Goal: Task Accomplishment & Management: Use online tool/utility

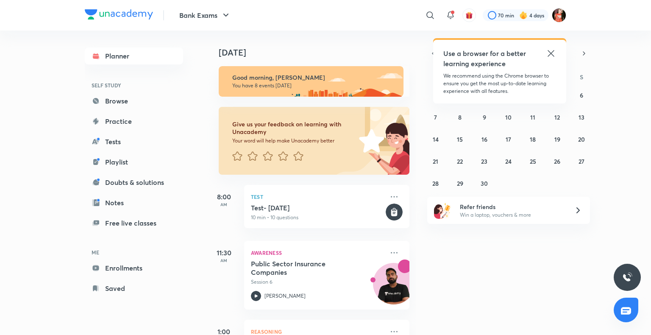
click at [549, 50] on icon at bounding box center [551, 53] width 10 height 10
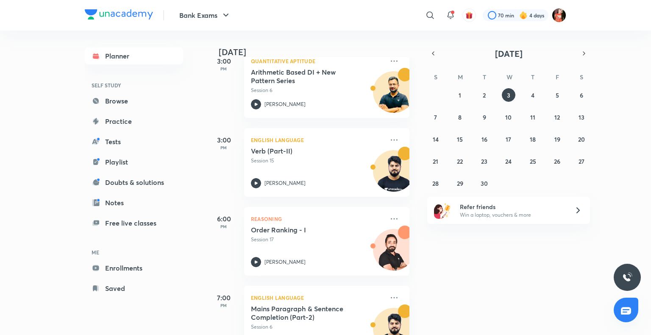
scroll to position [461, 0]
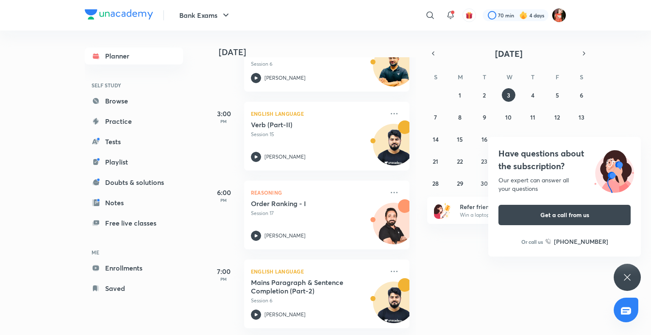
click at [634, 284] on div "Have questions about the subscription? Our expert can answer all your questions…" at bounding box center [627, 277] width 27 height 27
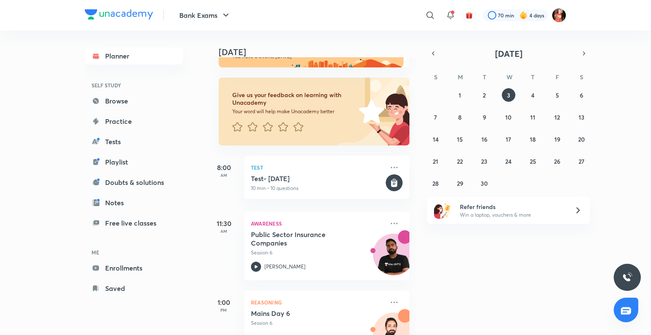
scroll to position [42, 0]
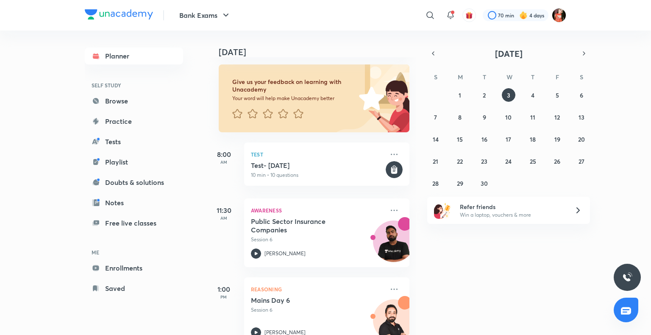
click at [448, 244] on div "[DATE] Good morning, [PERSON_NAME] You have 8 events [DATE] Give us your feedba…" at bounding box center [428, 183] width 443 height 304
click at [439, 267] on div "[DATE] Good morning, [PERSON_NAME] You have 8 events [DATE] Give us your feedba…" at bounding box center [428, 183] width 443 height 304
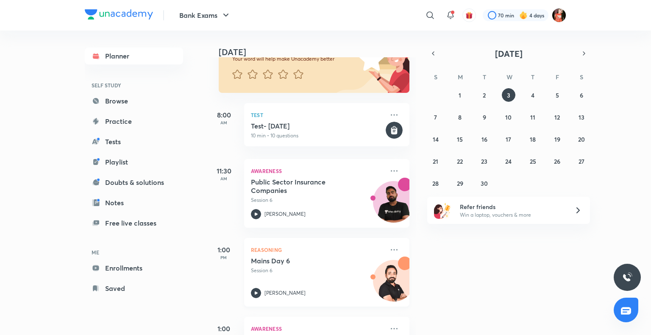
scroll to position [0, 0]
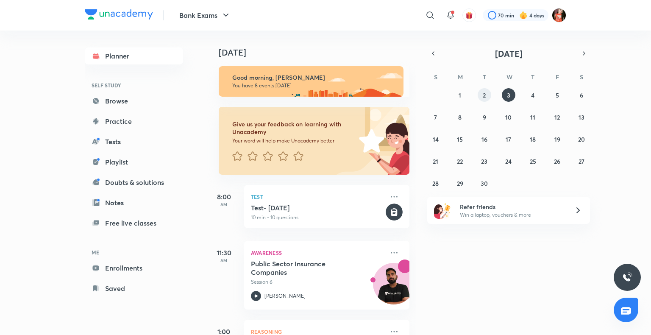
click at [483, 91] on abbr "2" at bounding box center [484, 95] width 3 height 8
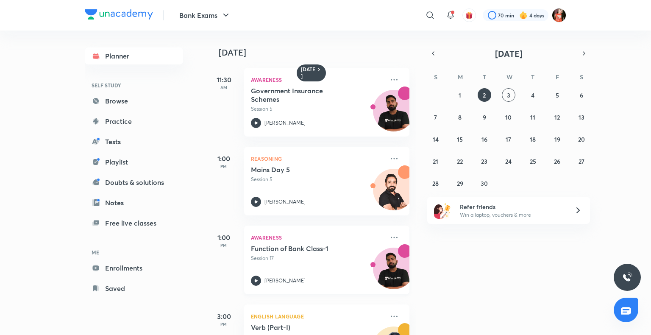
scroll to position [209, 0]
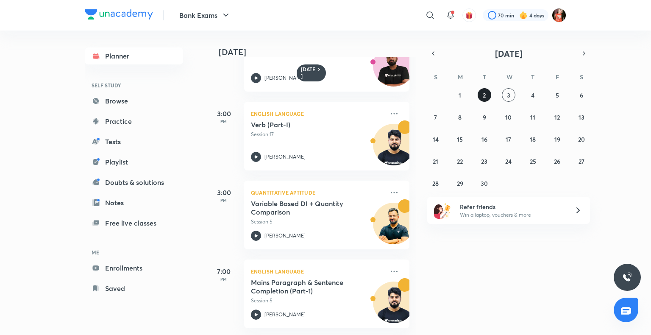
click at [479, 94] on button "2" at bounding box center [485, 95] width 14 height 14
click at [480, 94] on button "2" at bounding box center [485, 95] width 14 height 14
click at [392, 266] on icon at bounding box center [394, 271] width 10 height 10
click at [431, 285] on p "With annotation" at bounding box center [453, 281] width 58 height 9
